Goal: Task Accomplishment & Management: Use online tool/utility

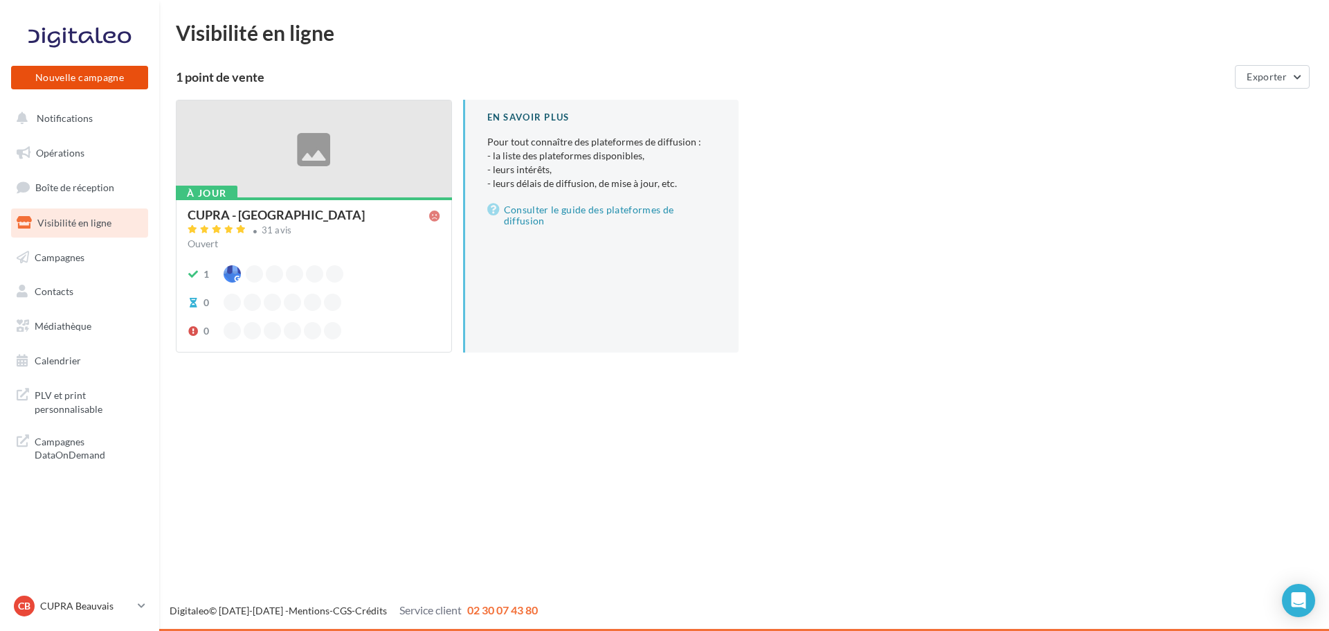
click at [115, 84] on button "Nouvelle campagne" at bounding box center [79, 78] width 137 height 24
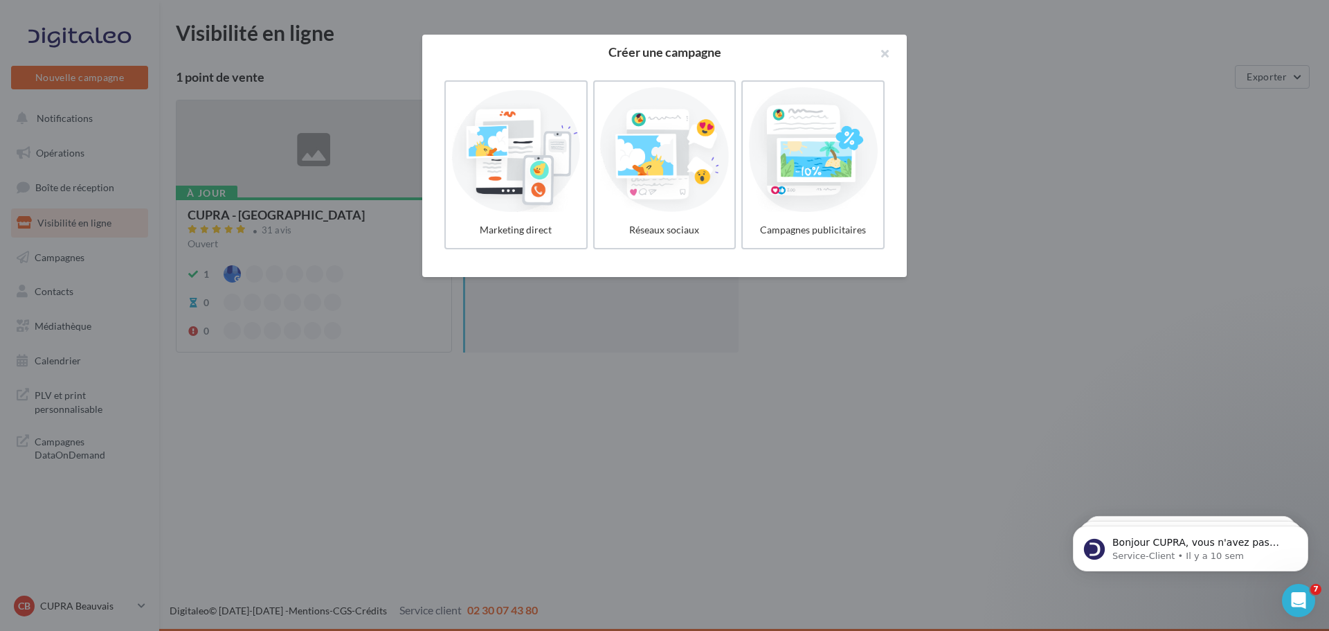
click at [285, 442] on div at bounding box center [664, 315] width 1329 height 631
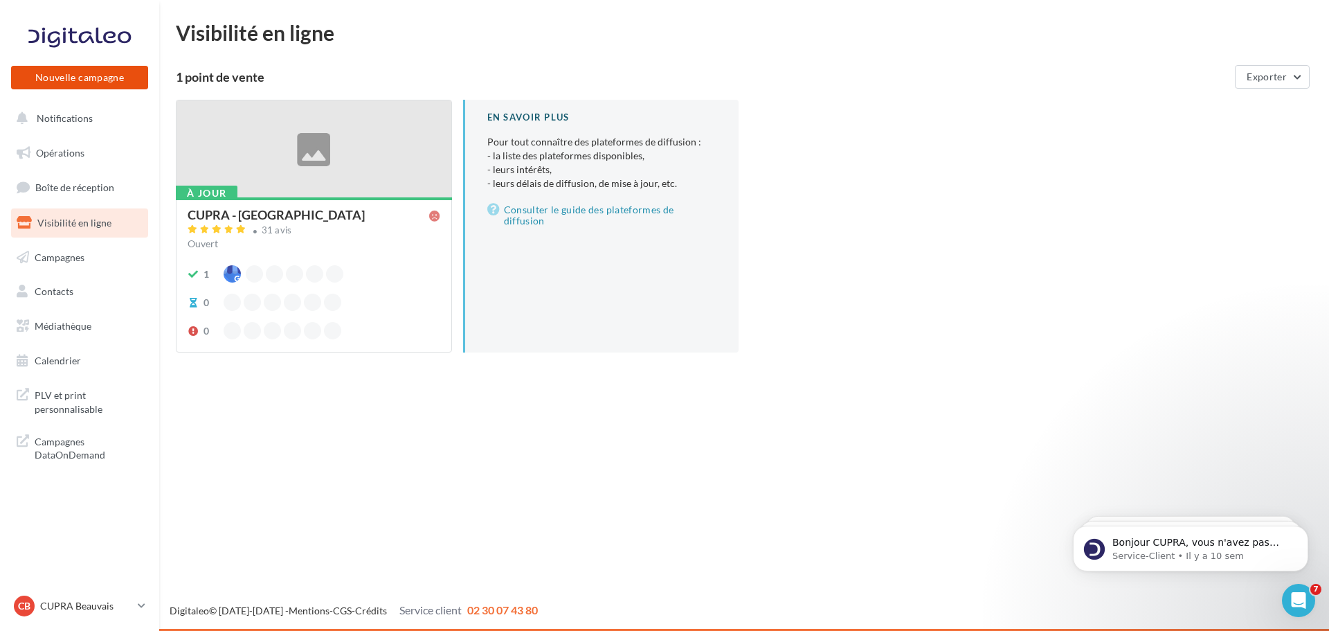
click at [100, 75] on button "Nouvelle campagne" at bounding box center [79, 78] width 137 height 24
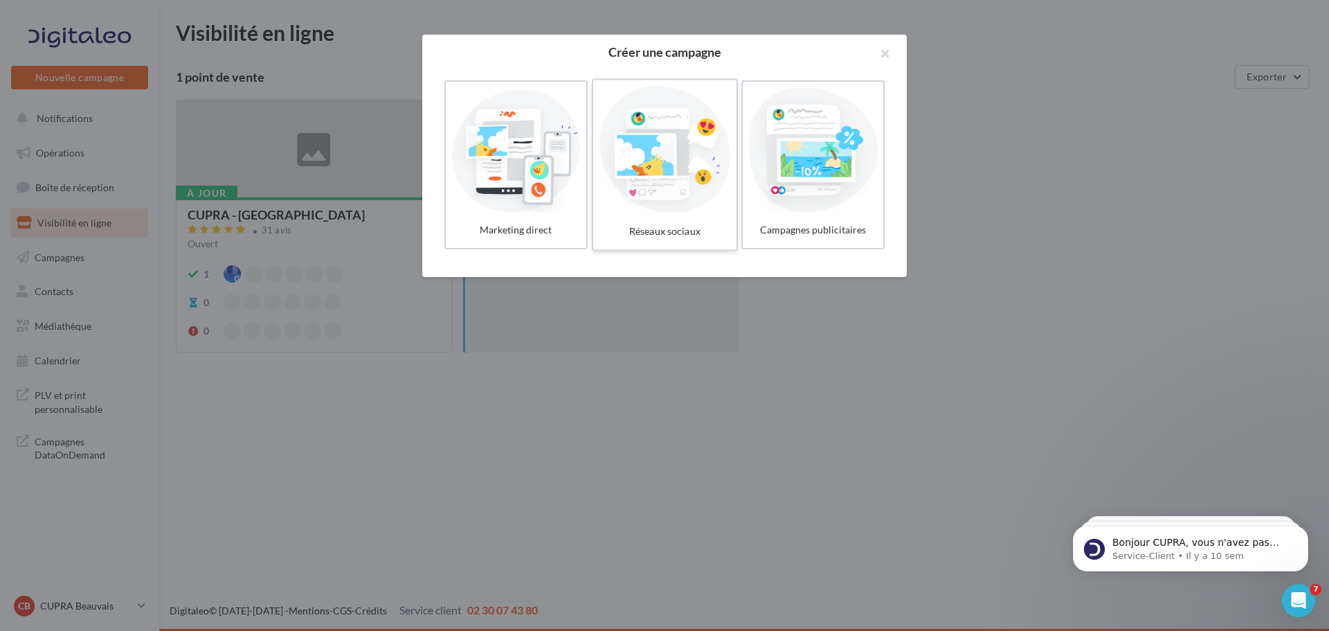
click at [734, 203] on label "Réseaux sociaux" at bounding box center [665, 165] width 146 height 172
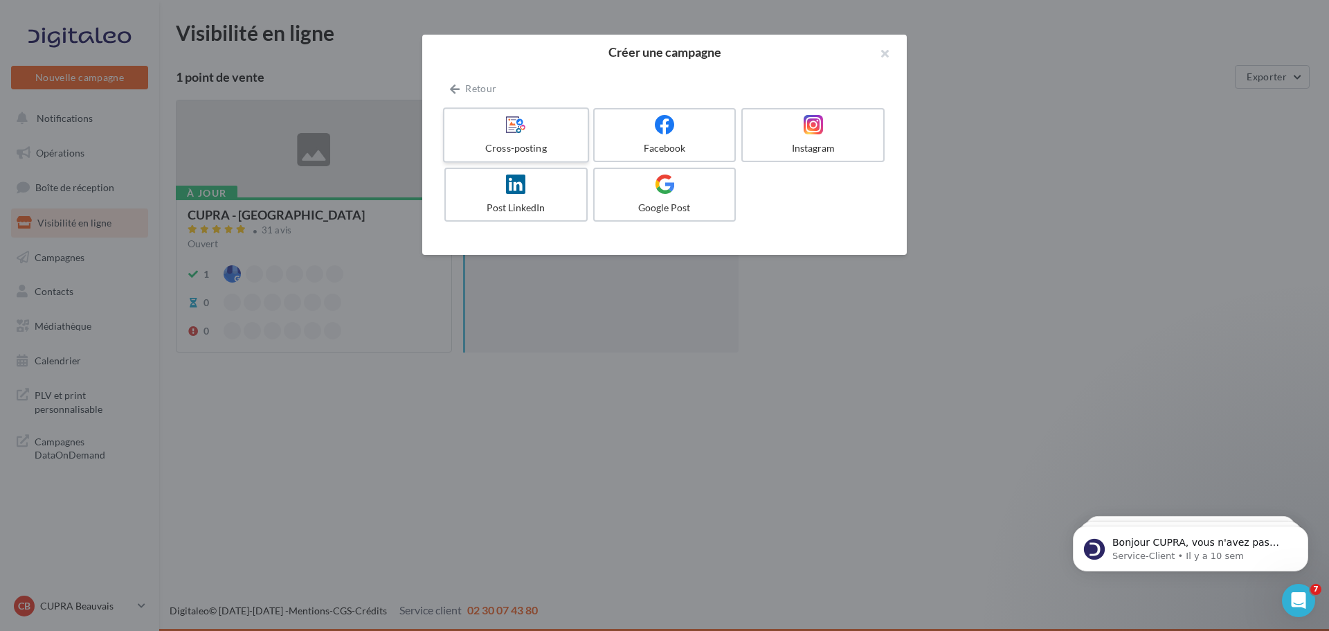
click at [508, 143] on div "Cross-posting" at bounding box center [516, 148] width 132 height 14
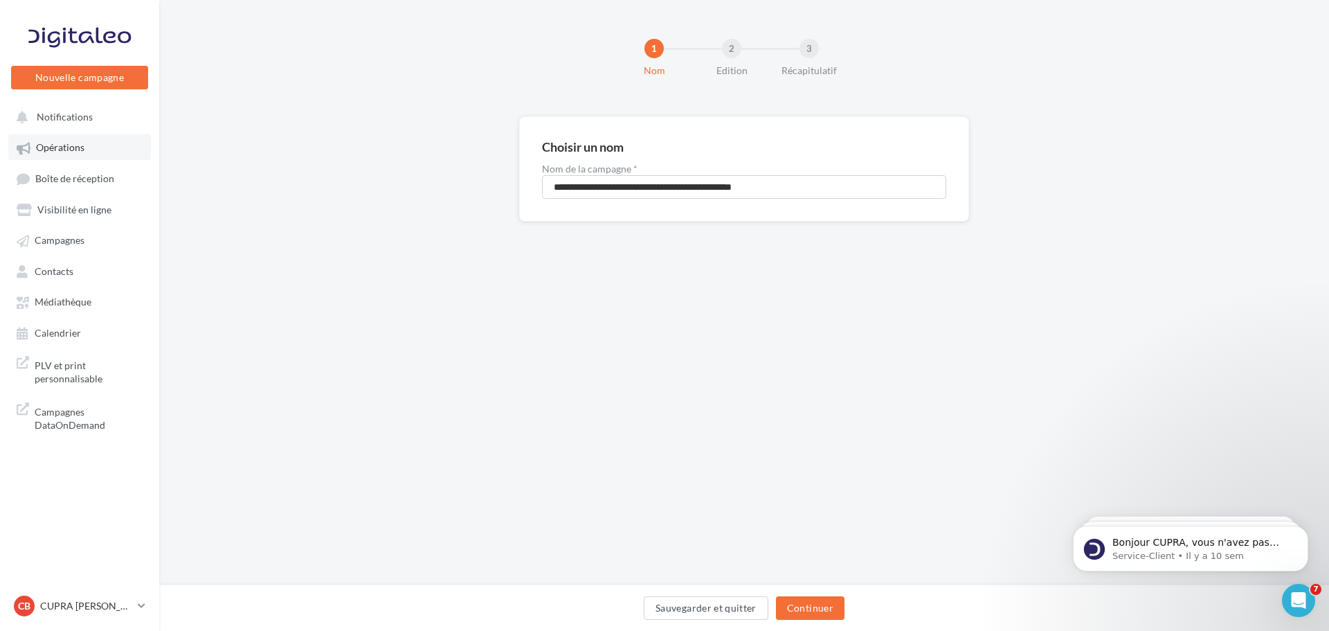
click at [90, 147] on link "Opérations" at bounding box center [79, 146] width 143 height 25
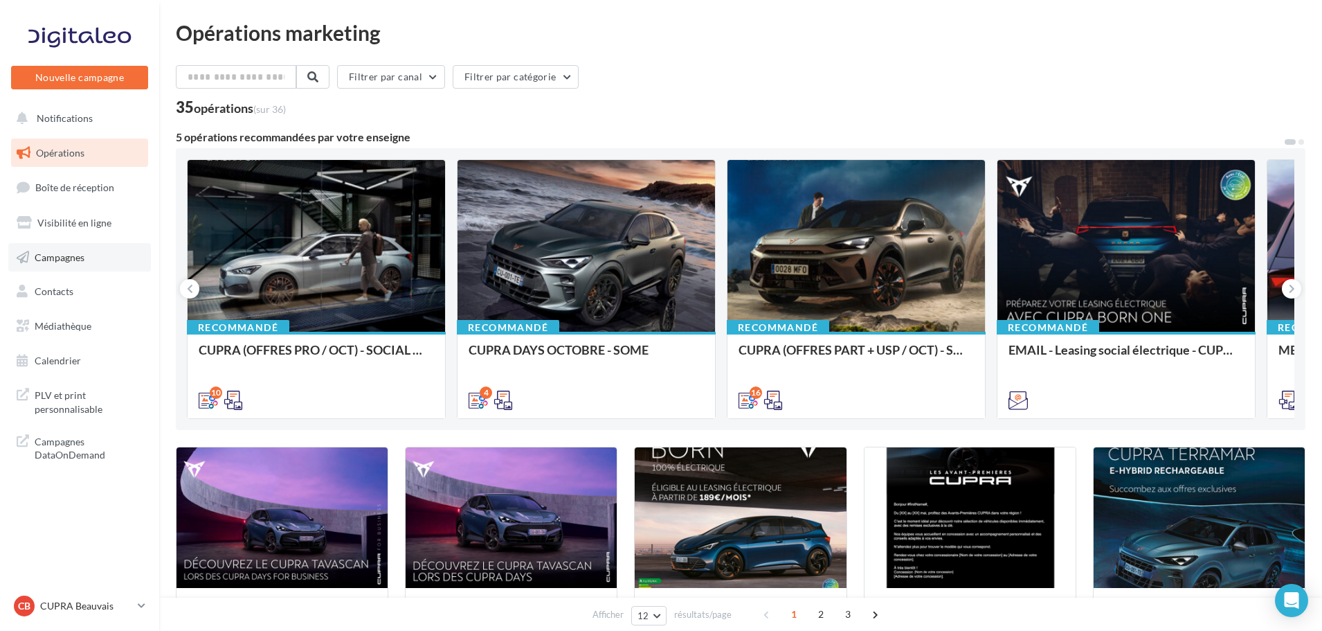
click at [80, 248] on link "Campagnes" at bounding box center [79, 257] width 143 height 29
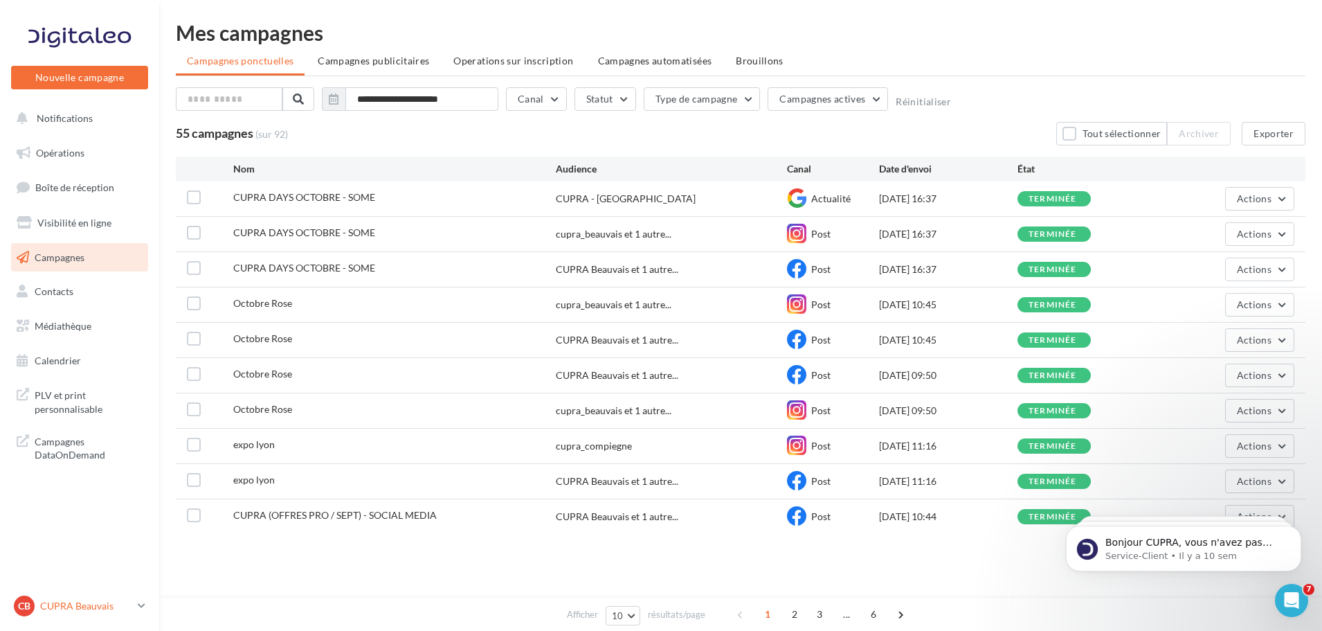
click at [123, 601] on p "CUPRA Beauvais" at bounding box center [86, 606] width 92 height 14
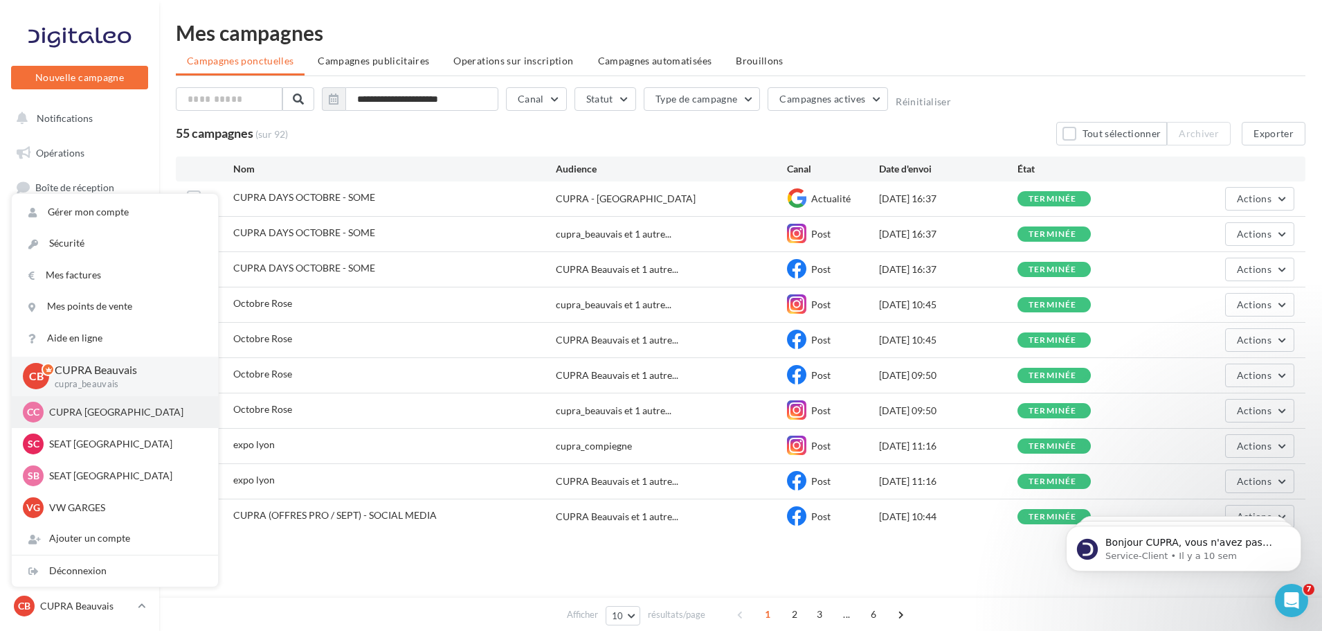
click at [114, 422] on div "CC CUPRA Compiègne cupra_compiegne" at bounding box center [115, 411] width 184 height 21
